Goal: Transaction & Acquisition: Purchase product/service

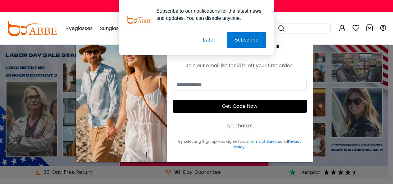
type input "**********"
click at [210, 38] on button "Later" at bounding box center [209, 39] width 28 height 15
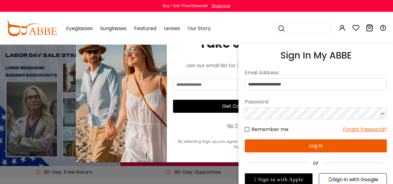
click at [327, 145] on button "Log In" at bounding box center [316, 145] width 142 height 13
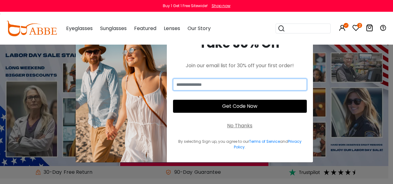
click at [245, 82] on input "email" at bounding box center [240, 85] width 134 height 12
type input "**********"
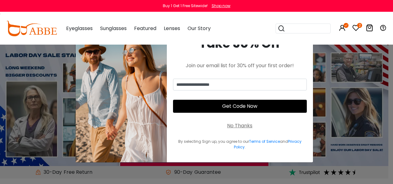
type input "**********"
click at [259, 107] on button "Get Code Now" at bounding box center [240, 106] width 134 height 13
click div "No Thanks"
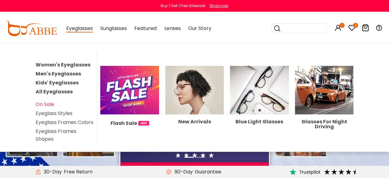
click link "Women's Eyeglasses"
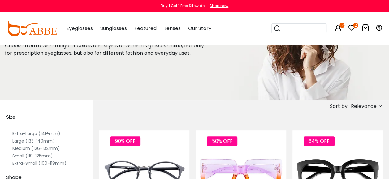
scroll to position [93, 0]
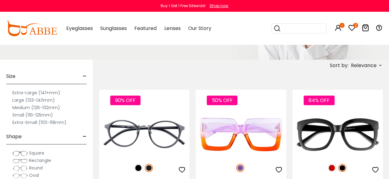
click at [35, 115] on label "Small (119-125mm)" at bounding box center [32, 114] width 40 height 7
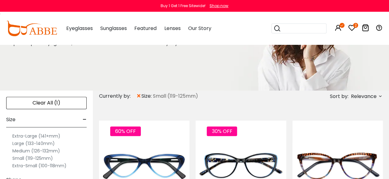
scroll to position [93, 0]
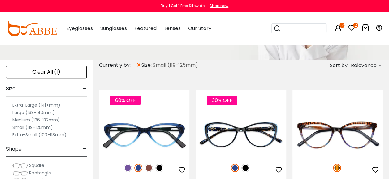
click at [36, 127] on label "Small (119-125mm)" at bounding box center [32, 127] width 40 height 7
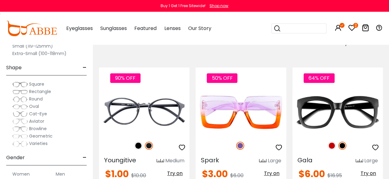
scroll to position [124, 0]
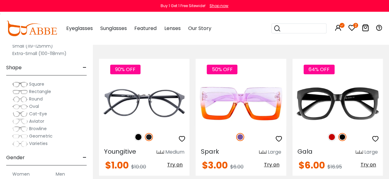
click at [45, 92] on span "Rectangle" at bounding box center [40, 91] width 22 height 6
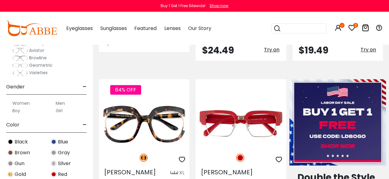
scroll to position [93, 0]
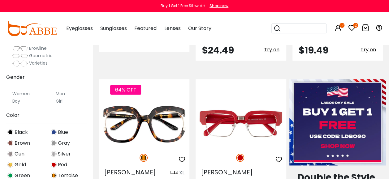
click at [24, 93] on label "Women" at bounding box center [20, 93] width 17 height 7
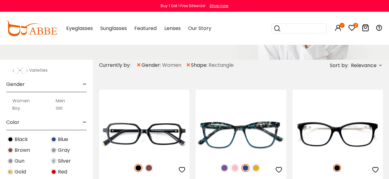
scroll to position [185, 0]
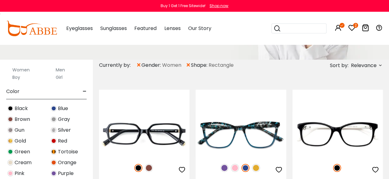
click at [12, 108] on img at bounding box center [10, 108] width 6 height 6
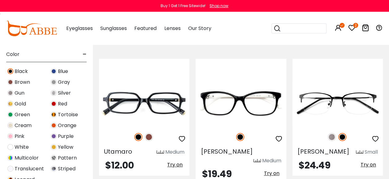
scroll to position [155, 0]
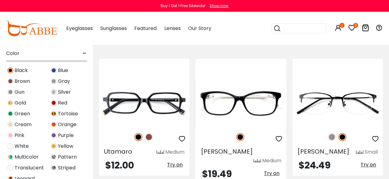
click at [8, 80] on img at bounding box center [10, 81] width 6 height 6
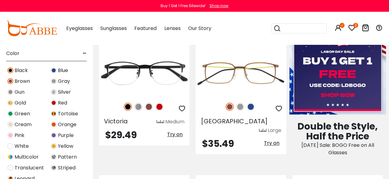
scroll to position [185, 0]
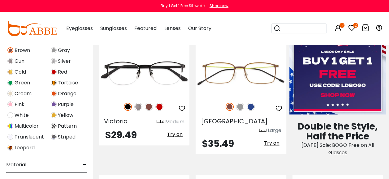
click at [54, 81] on img at bounding box center [54, 83] width 6 height 6
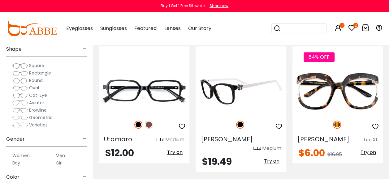
scroll to position [155, 0]
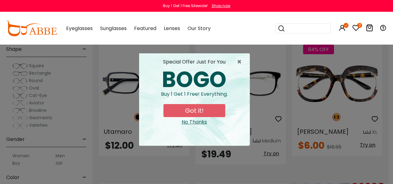
click at [199, 110] on button "Got it!" at bounding box center [195, 110] width 62 height 13
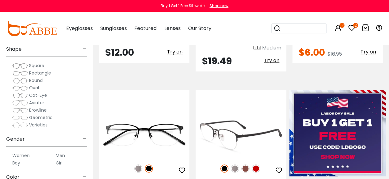
scroll to position [278, 0]
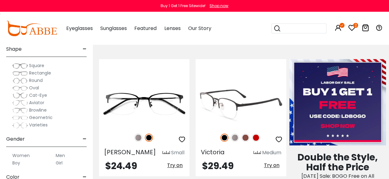
click at [246, 134] on img at bounding box center [245, 138] width 8 height 8
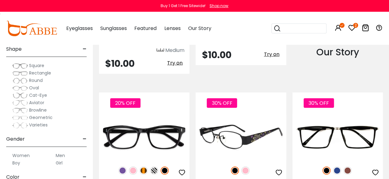
scroll to position [711, 0]
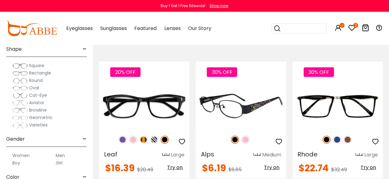
click at [271, 164] on span "Try on" at bounding box center [271, 167] width 15 height 7
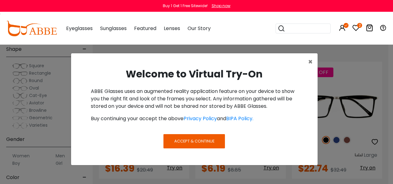
click at [208, 142] on span "Accept & Continue" at bounding box center [194, 141] width 40 height 6
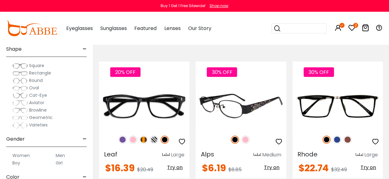
click at [274, 164] on span "Try on" at bounding box center [271, 167] width 15 height 7
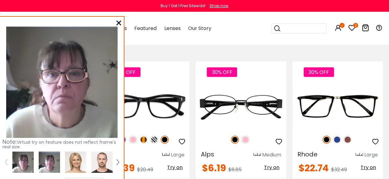
click at [121, 22] on icon at bounding box center [118, 22] width 5 height 5
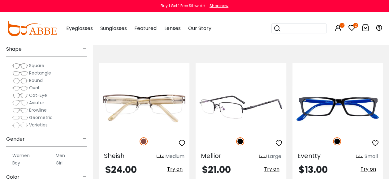
scroll to position [2628, 0]
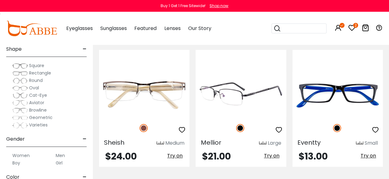
click at [249, 72] on img at bounding box center [240, 94] width 90 height 45
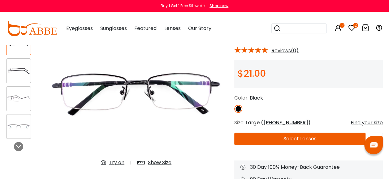
scroll to position [62, 0]
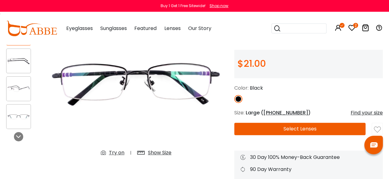
click at [19, 89] on img at bounding box center [18, 89] width 24 height 12
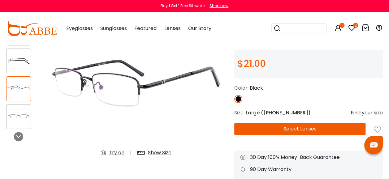
click at [17, 118] on img at bounding box center [18, 117] width 24 height 12
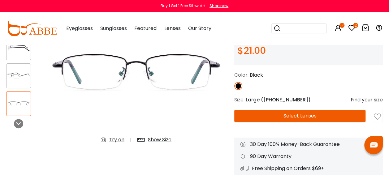
scroll to position [93, 0]
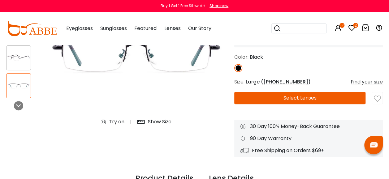
click at [114, 123] on div "Try on" at bounding box center [116, 121] width 15 height 7
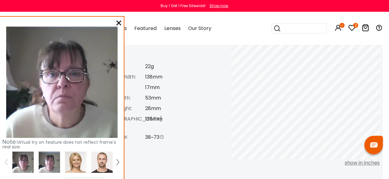
scroll to position [278, 0]
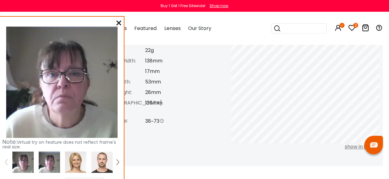
click at [53, 165] on img at bounding box center [49, 161] width 21 height 21
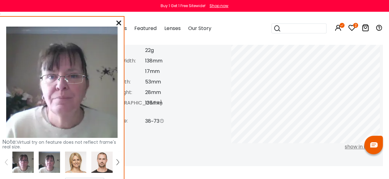
click at [119, 23] on icon at bounding box center [118, 22] width 5 height 5
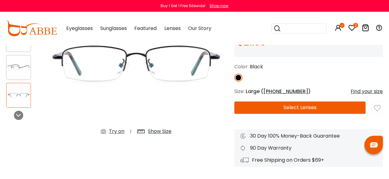
scroll to position [93, 0]
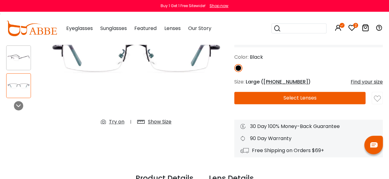
click at [161, 121] on div "Show Size" at bounding box center [159, 121] width 23 height 7
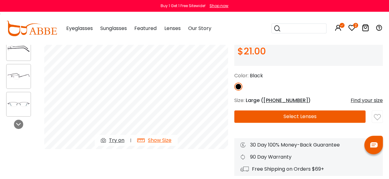
scroll to position [62, 0]
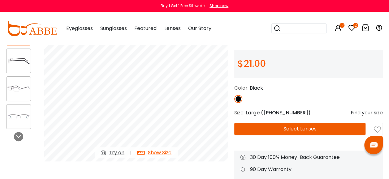
click at [319, 130] on button "Select Lenses" at bounding box center [299, 129] width 131 height 12
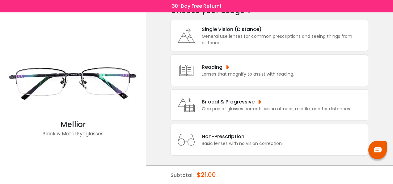
scroll to position [37, 0]
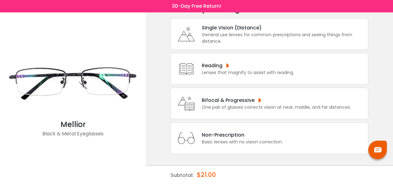
click at [271, 99] on div "Bifocal & Progressive" at bounding box center [276, 100] width 149 height 8
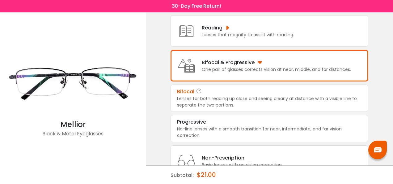
scroll to position [85, 0]
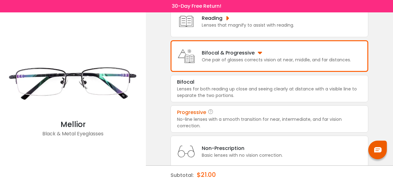
click at [265, 118] on div "No-line lenses with a smooth transition for near, intermediate, and far vision …" at bounding box center [269, 122] width 185 height 13
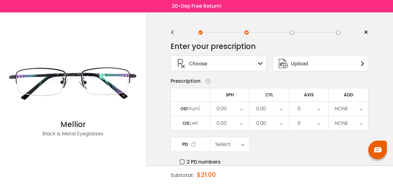
scroll to position [0, 0]
click at [261, 63] on icon at bounding box center [260, 63] width 5 height 5
click at [261, 62] on icon at bounding box center [260, 63] width 5 height 5
click at [258, 60] on div "Choose Sign In" at bounding box center [218, 63] width 89 height 15
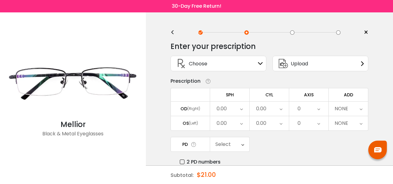
click at [261, 62] on icon at bounding box center [260, 63] width 5 height 5
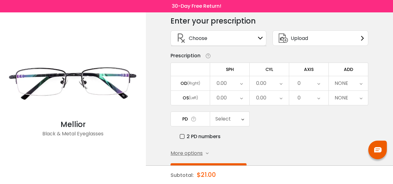
scroll to position [16, 0]
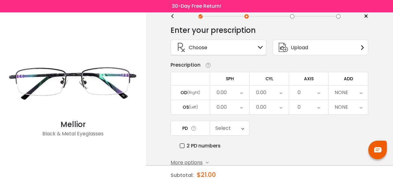
click at [241, 91] on icon at bounding box center [241, 92] width 3 height 14
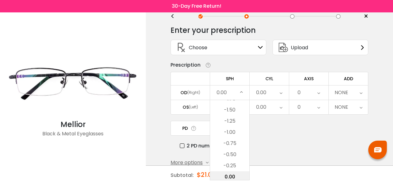
scroll to position [881, 0]
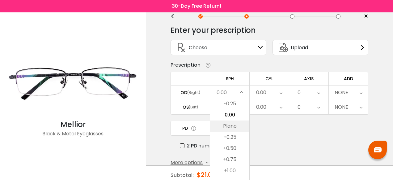
click at [232, 126] on li "Plano" at bounding box center [229, 125] width 39 height 11
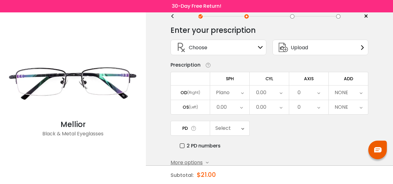
click at [283, 93] on div "0.00" at bounding box center [269, 92] width 39 height 14
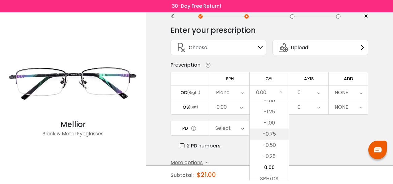
scroll to position [196, 0]
click at [271, 129] on li "-1.00" at bounding box center [269, 131] width 39 height 11
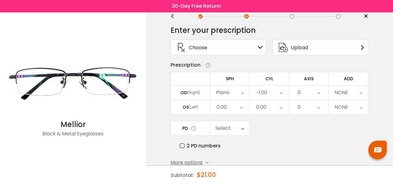
click at [319, 91] on icon at bounding box center [318, 92] width 3 height 14
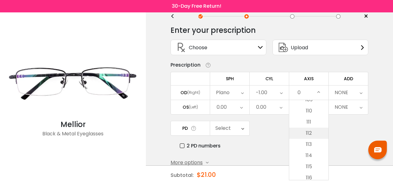
scroll to position [1206, 0]
click at [310, 124] on li "110" at bounding box center [308, 123] width 39 height 11
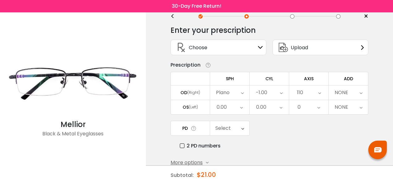
click at [361, 92] on icon at bounding box center [361, 92] width 3 height 14
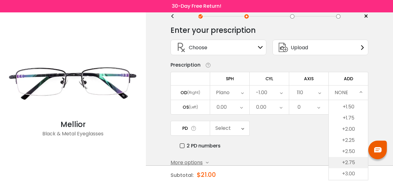
scroll to position [45, 0]
click at [349, 138] on li "+2.00" at bounding box center [348, 138] width 39 height 11
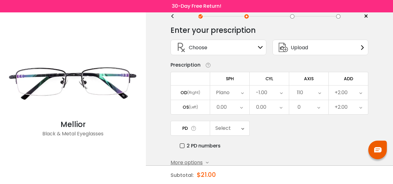
click at [241, 105] on icon at bounding box center [241, 107] width 3 height 14
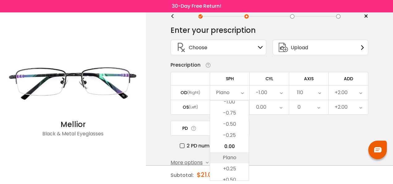
click at [230, 156] on li "Plano" at bounding box center [229, 157] width 39 height 11
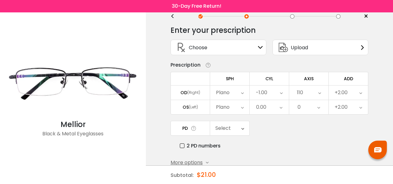
click at [281, 106] on icon at bounding box center [281, 107] width 3 height 14
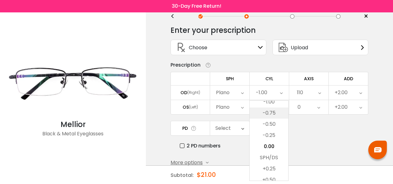
scroll to position [196, 0]
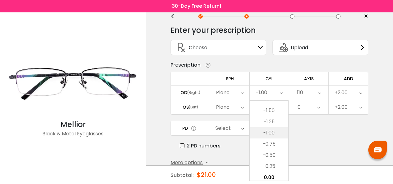
click at [273, 132] on li "-1.00" at bounding box center [269, 132] width 39 height 11
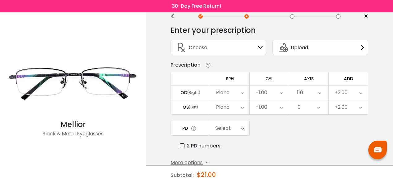
click at [318, 106] on icon at bounding box center [318, 107] width 3 height 14
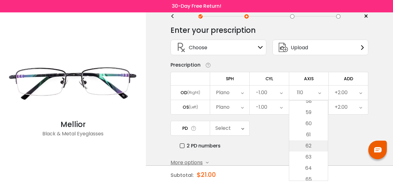
scroll to position [773, 0]
click at [311, 113] on li "70" at bounding box center [308, 112] width 39 height 11
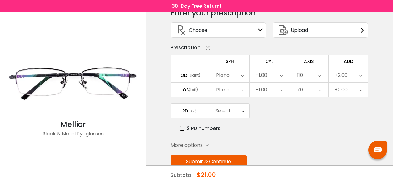
scroll to position [47, 0]
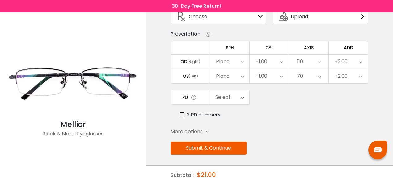
click at [184, 113] on label "2 PD numbers" at bounding box center [200, 115] width 41 height 8
click at [243, 97] on icon at bounding box center [244, 97] width 3 height 14
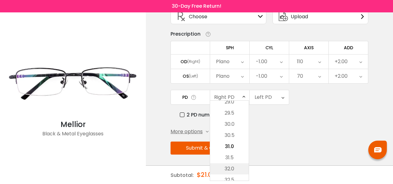
click at [230, 168] on li "32.0" at bounding box center [229, 168] width 39 height 11
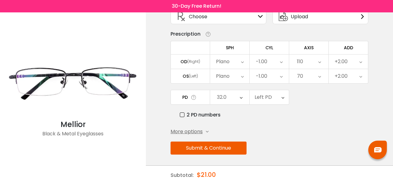
click at [285, 98] on div "Left PD" at bounding box center [269, 97] width 39 height 14
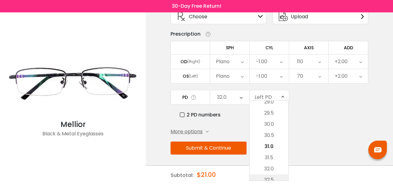
click at [270, 178] on li "32.5" at bounding box center [269, 179] width 39 height 11
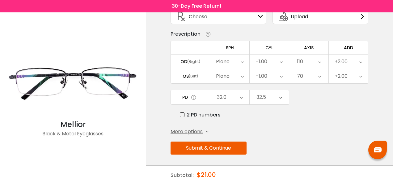
click at [241, 144] on button "Submit & Continue" at bounding box center [209, 147] width 76 height 13
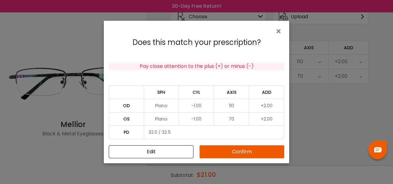
click at [258, 150] on button "Confirm" at bounding box center [242, 151] width 85 height 13
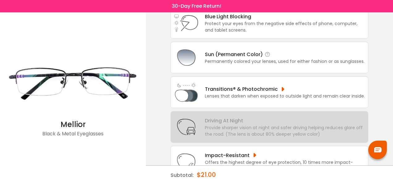
scroll to position [93, 0]
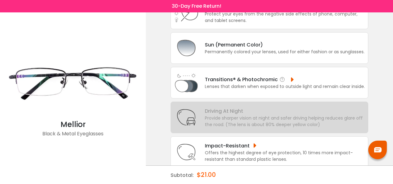
click at [277, 83] on div "Lenses that darken when exposed to outside light and remain clear inside." at bounding box center [285, 86] width 160 height 6
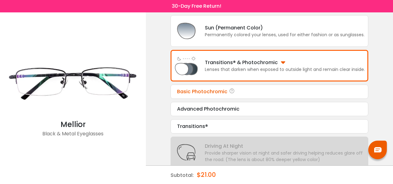
scroll to position [124, 0]
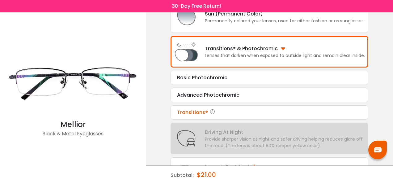
click at [224, 111] on div "Transitions®" at bounding box center [269, 112] width 185 height 7
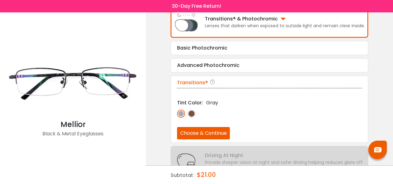
scroll to position [163, 0]
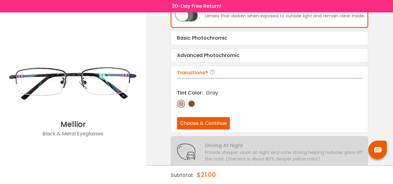
click at [181, 103] on img at bounding box center [181, 104] width 8 height 8
click at [194, 102] on img at bounding box center [192, 104] width 8 height 8
click at [181, 102] on img at bounding box center [181, 104] width 8 height 8
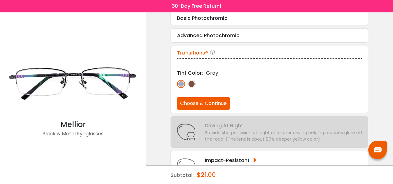
scroll to position [173, 0]
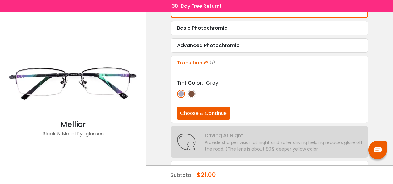
click at [219, 108] on button "Choose & Continue" at bounding box center [203, 113] width 53 height 12
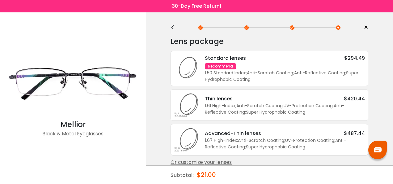
scroll to position [10, 0]
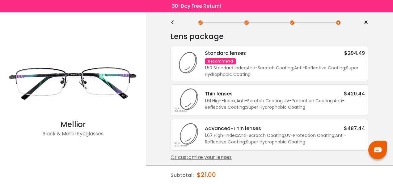
click at [296, 61] on div "Standard lenses $294.49 Recommend 1.50 Standard Index ; Anti-Scratch Coating ; …" at bounding box center [282, 63] width 166 height 28
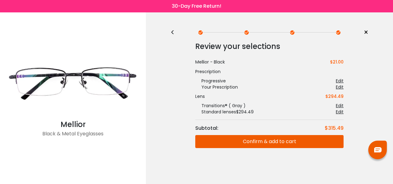
scroll to position [0, 0]
click at [292, 140] on button "Confirm & add to cart" at bounding box center [269, 141] width 148 height 13
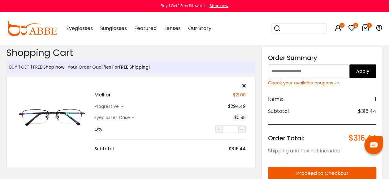
click at [322, 83] on div "Check your available coupons >>" at bounding box center [322, 83] width 108 height 6
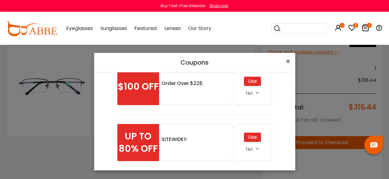
scroll to position [130, 0]
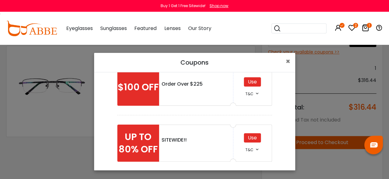
click at [252, 138] on div "Use" at bounding box center [252, 137] width 17 height 9
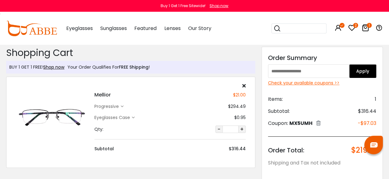
click at [319, 82] on div "Check your available coupons >>" at bounding box center [322, 83] width 108 height 6
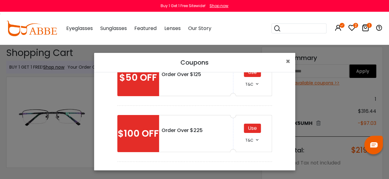
scroll to position [93, 0]
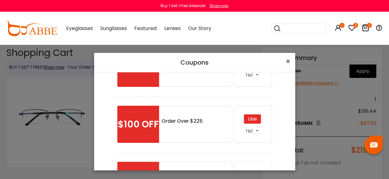
click at [250, 118] on div "Use" at bounding box center [252, 118] width 17 height 9
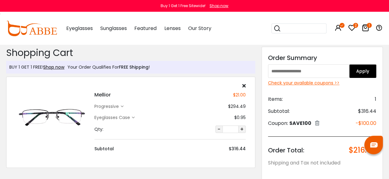
click at [134, 116] on icon at bounding box center [133, 117] width 3 height 3
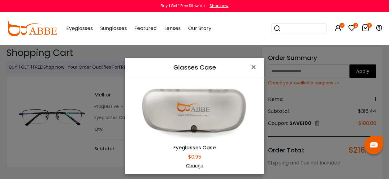
scroll to position [31, 0]
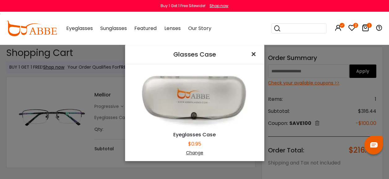
click at [252, 53] on span "×" at bounding box center [254, 54] width 9 height 13
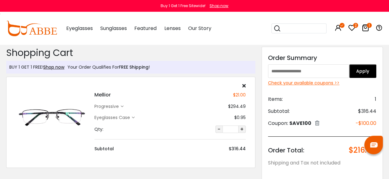
click at [133, 117] on icon at bounding box center [133, 117] width 3 height 3
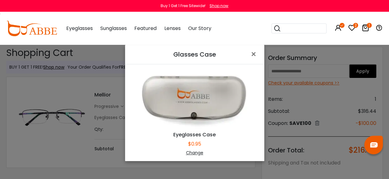
click at [192, 153] on div "Change" at bounding box center [195, 153] width 124 height 6
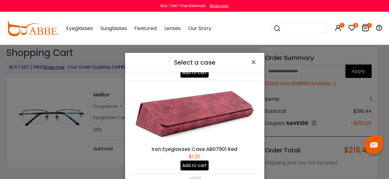
scroll to position [435, 0]
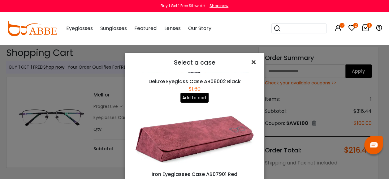
click at [252, 62] on span "×" at bounding box center [254, 62] width 9 height 13
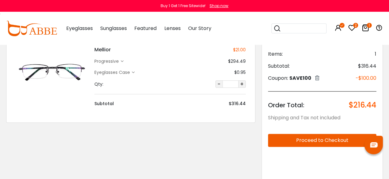
scroll to position [0, 0]
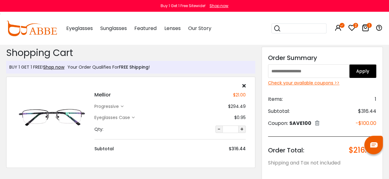
click at [367, 29] on icon at bounding box center [364, 27] width 7 height 7
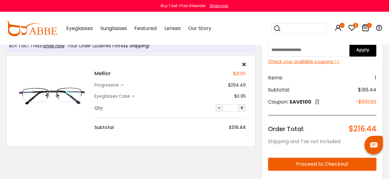
scroll to position [31, 0]
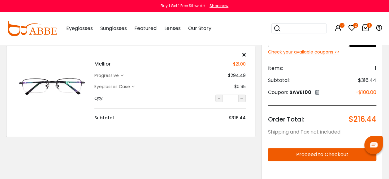
click at [58, 83] on img at bounding box center [52, 87] width 72 height 36
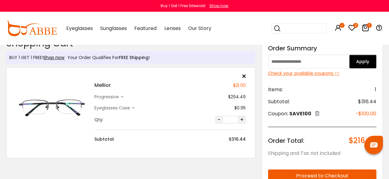
scroll to position [0, 0]
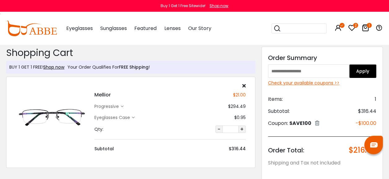
click at [221, 6] on div "Shop now" at bounding box center [218, 6] width 19 height 6
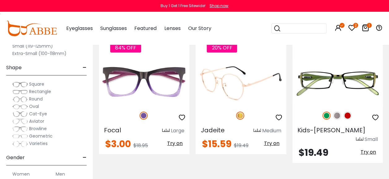
scroll to position [2195, 0]
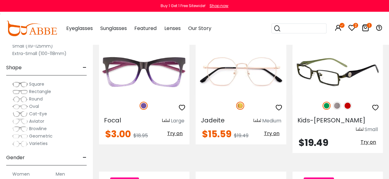
click at [338, 102] on img at bounding box center [337, 106] width 8 height 8
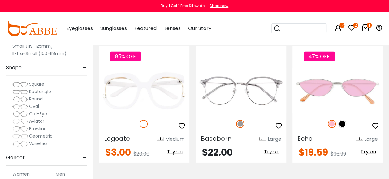
scroll to position [2040, 0]
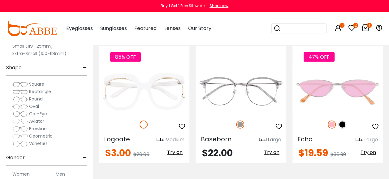
click at [77, 54] on div "Extra-Small (100-118mm)" at bounding box center [46, 53] width 80 height 7
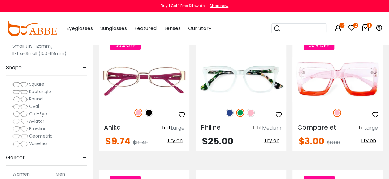
scroll to position [1793, 0]
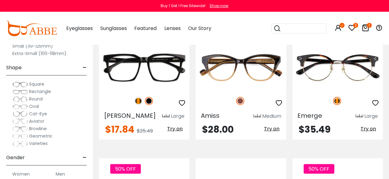
click at [23, 46] on label "Small (119-125mm)" at bounding box center [32, 45] width 40 height 7
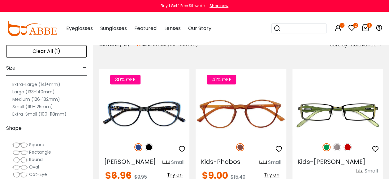
click at [32, 106] on label "Small (119-125mm)" at bounding box center [32, 106] width 40 height 7
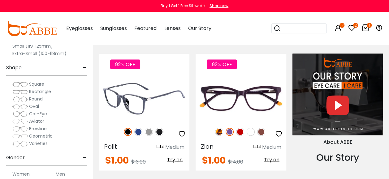
scroll to position [526, 0]
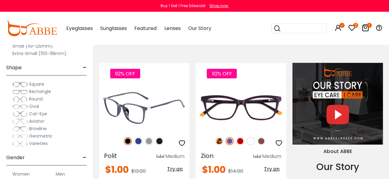
click at [160, 137] on img at bounding box center [159, 141] width 8 height 8
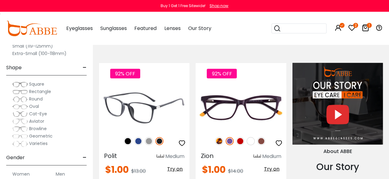
click at [129, 137] on img at bounding box center [128, 141] width 8 height 8
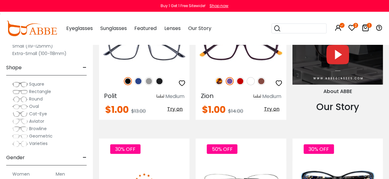
scroll to position [587, 0]
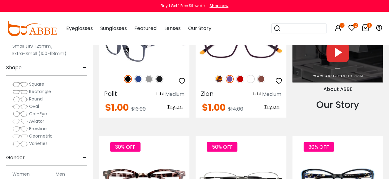
click at [160, 49] on img at bounding box center [144, 45] width 90 height 45
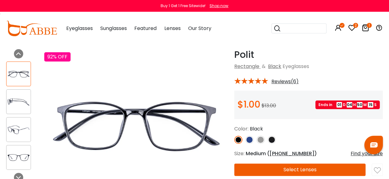
scroll to position [31, 0]
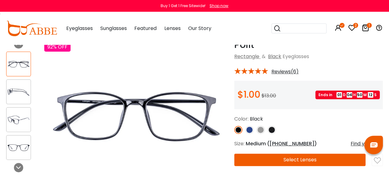
click at [250, 130] on img at bounding box center [249, 130] width 8 height 8
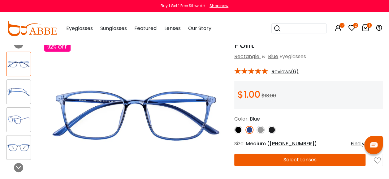
click at [261, 129] on img at bounding box center [260, 130] width 8 height 8
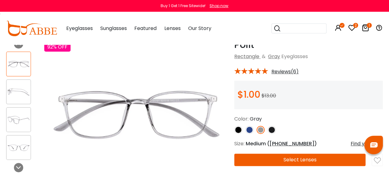
click at [274, 130] on img at bounding box center [271, 130] width 8 height 8
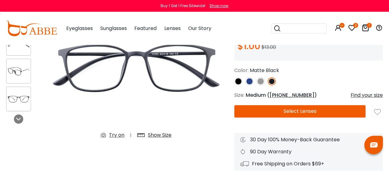
scroll to position [93, 0]
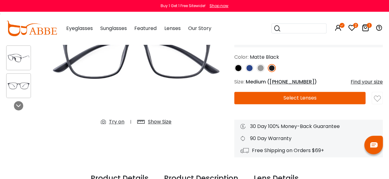
click at [328, 99] on button "Select Lenses" at bounding box center [299, 98] width 131 height 12
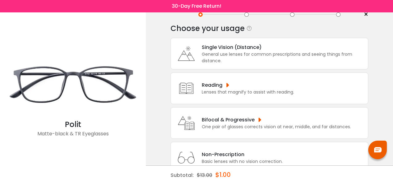
scroll to position [31, 0]
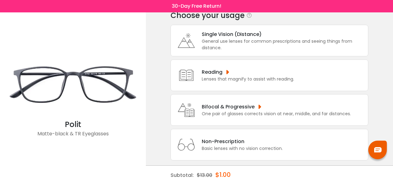
click at [286, 108] on div "Bifocal & Progressive" at bounding box center [276, 107] width 149 height 8
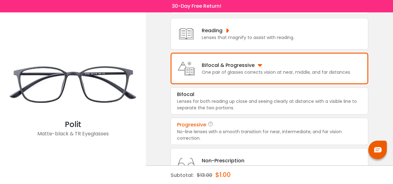
scroll to position [85, 0]
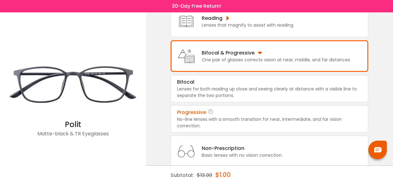
click at [283, 117] on div "No-line lenses with a smooth transition for near, intermediate, and far vision …" at bounding box center [269, 122] width 185 height 13
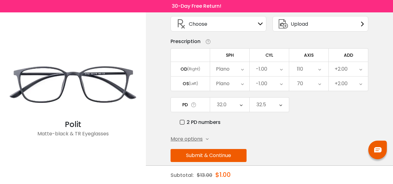
scroll to position [47, 0]
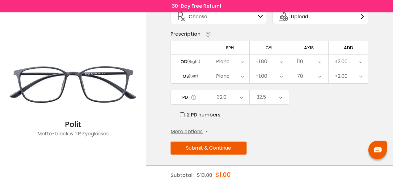
click at [228, 147] on button "Submit & Continue" at bounding box center [209, 147] width 76 height 13
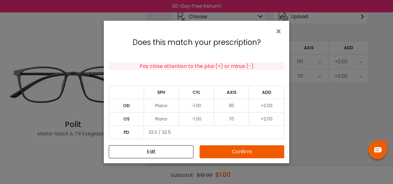
click at [246, 150] on button "Confirm" at bounding box center [242, 151] width 85 height 13
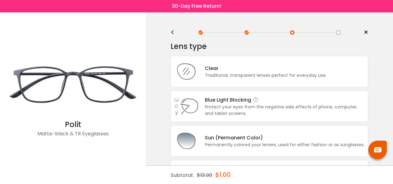
scroll to position [0, 0]
click at [261, 74] on div "Traditional, transparent lenses perfect for everyday use." at bounding box center [266, 75] width 122 height 6
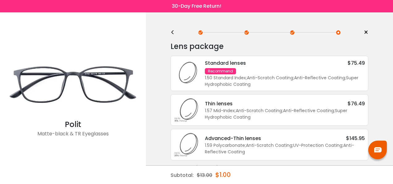
click at [281, 71] on div "Standard lenses $75.49 Recommend 1.50 Standard Index ; Anti-Scratch Coating ; A…" at bounding box center [282, 73] width 166 height 28
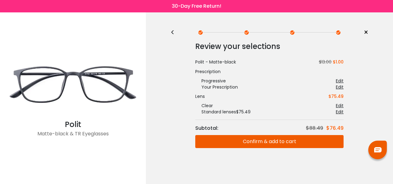
click at [282, 142] on button "Confirm & add to cart" at bounding box center [269, 141] width 148 height 13
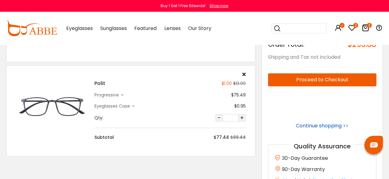
scroll to position [93, 0]
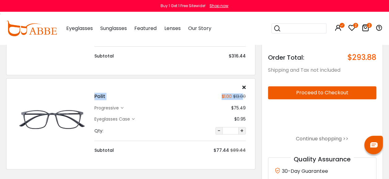
click at [242, 91] on div "Polit $1.00 $13.00 progressive $75.49 $0.95" at bounding box center [169, 119] width 157 height 69
drag, startPoint x: 242, startPoint y: 92, endPoint x: 243, endPoint y: 86, distance: 5.7
click at [243, 86] on icon at bounding box center [243, 87] width 3 height 5
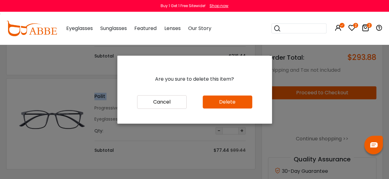
click at [235, 102] on button "Delete" at bounding box center [226, 102] width 49 height 13
